Goal: Check status

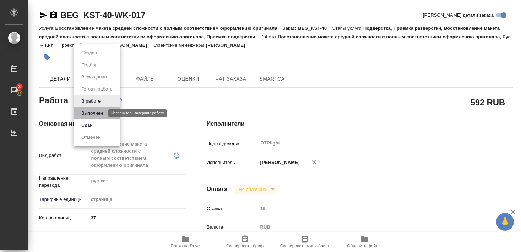
click at [97, 113] on button "Выполнен" at bounding box center [92, 113] width 26 height 8
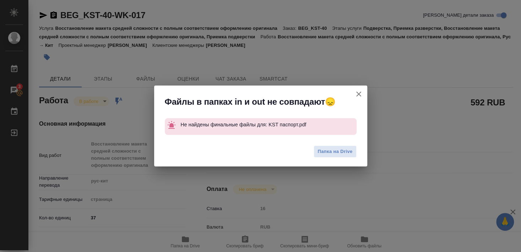
type textarea "x"
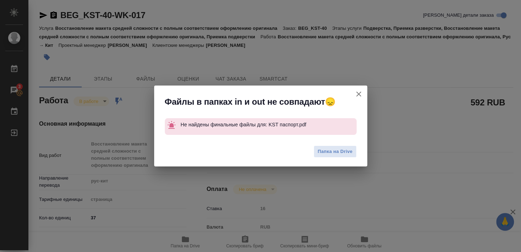
type textarea "x"
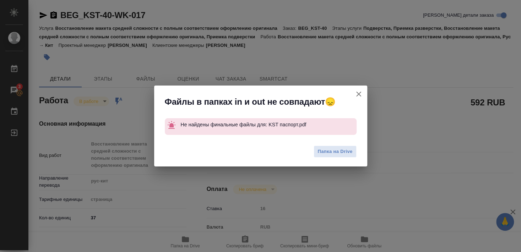
click at [358, 94] on icon "button" at bounding box center [358, 94] width 5 height 5
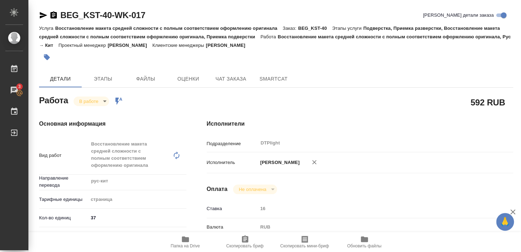
type textarea "x"
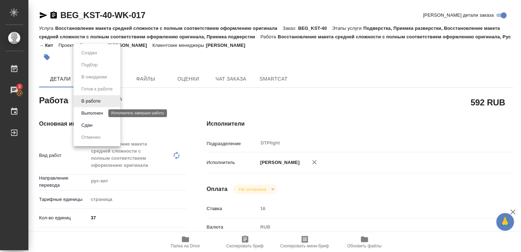
click at [95, 115] on button "Выполнен" at bounding box center [92, 113] width 26 height 8
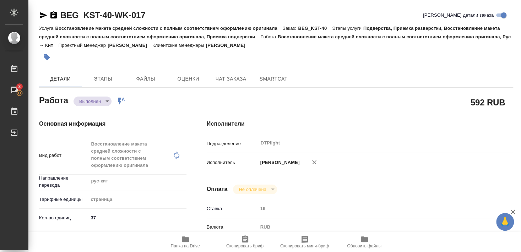
type textarea "x"
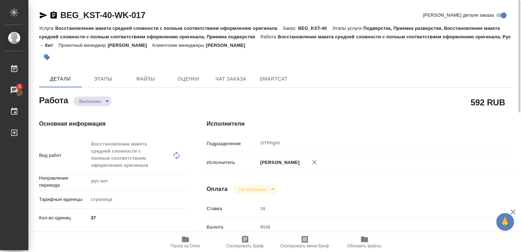
type textarea "x"
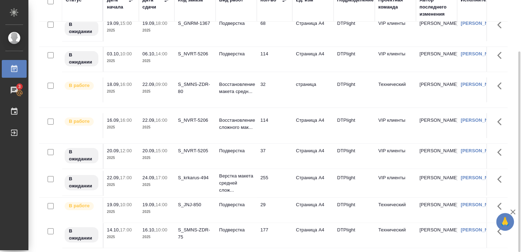
scroll to position [27, 0]
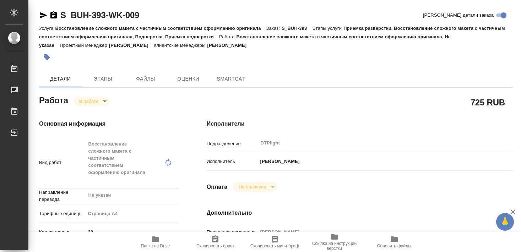
type textarea "x"
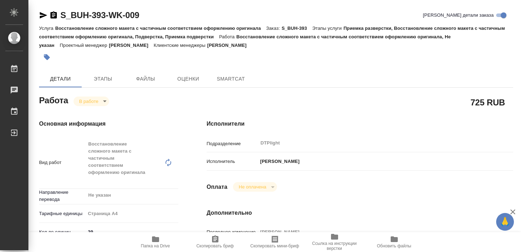
type textarea "x"
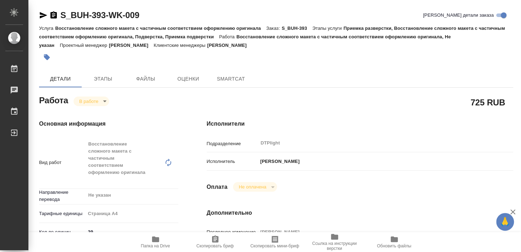
type textarea "x"
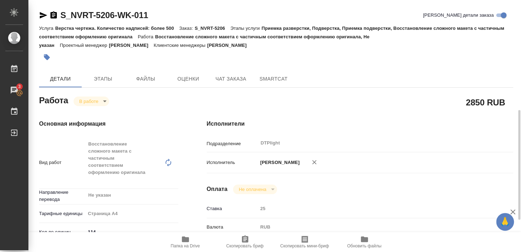
scroll to position [115, 0]
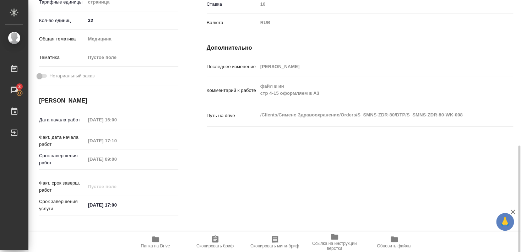
scroll to position [243, 0]
